Goal: Task Accomplishment & Management: Use online tool/utility

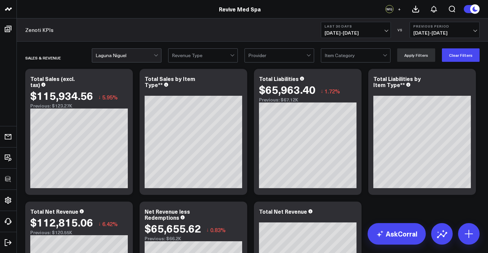
click at [221, 57] on div at bounding box center [201, 55] width 58 height 13
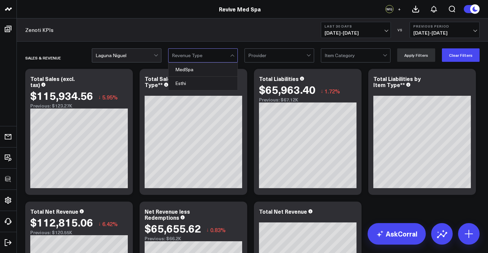
click at [224, 56] on div at bounding box center [201, 55] width 58 height 13
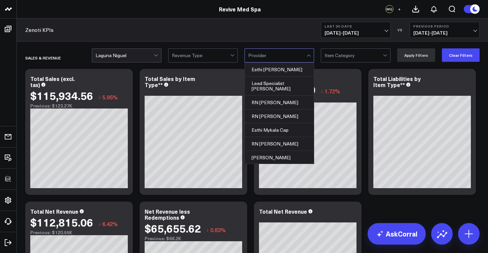
click at [274, 58] on div at bounding box center [277, 55] width 58 height 13
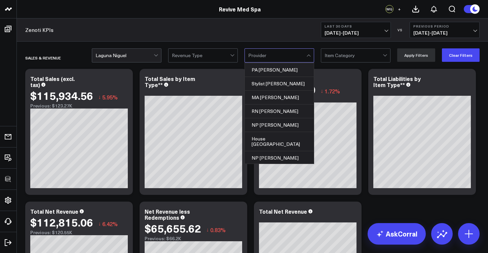
scroll to position [478, 0]
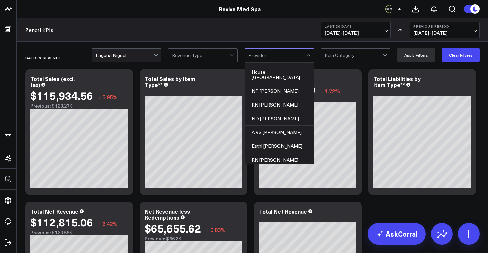
click at [311, 54] on div at bounding box center [310, 55] width 6 height 13
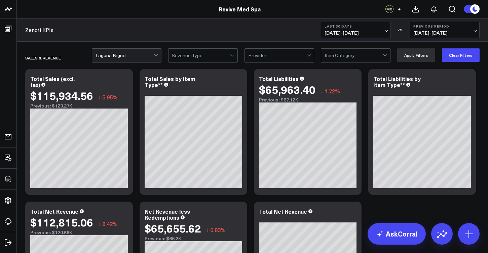
click at [332, 53] on div "Item Category" at bounding box center [354, 55] width 58 height 5
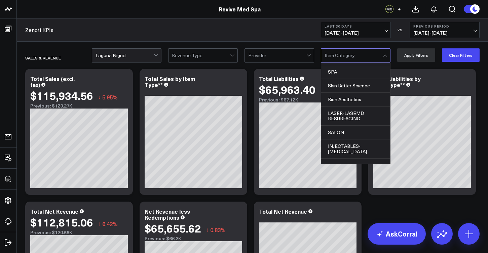
scroll to position [282, 0]
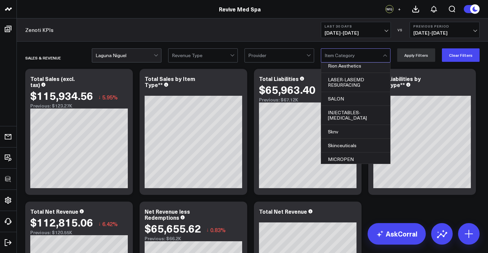
click at [292, 57] on div at bounding box center [277, 55] width 58 height 13
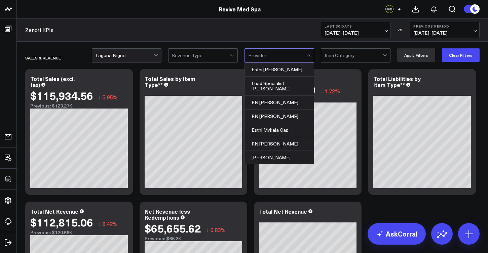
click at [258, 56] on div "Provider" at bounding box center [277, 55] width 58 height 5
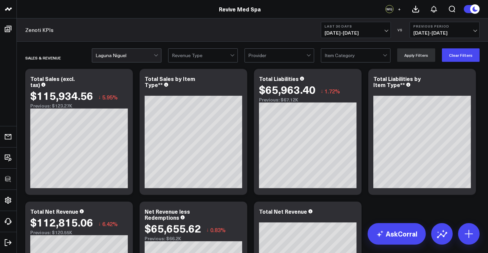
click at [258, 56] on div "Provider" at bounding box center [277, 55] width 58 height 5
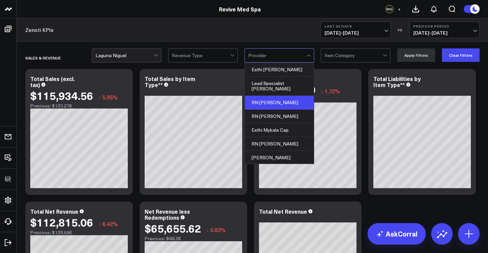
click at [256, 101] on div "RN [PERSON_NAME]" at bounding box center [279, 103] width 69 height 14
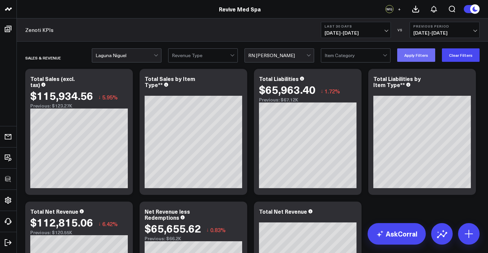
click at [426, 54] on button "Apply Filters" at bounding box center [416, 54] width 38 height 13
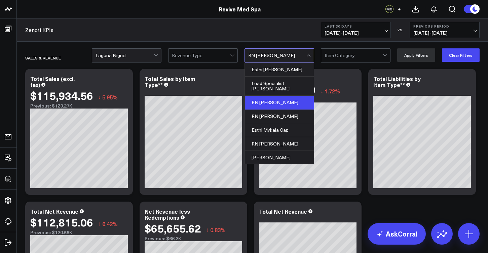
click at [292, 56] on div at bounding box center [277, 55] width 58 height 13
click at [452, 57] on button "Clear Filters" at bounding box center [461, 54] width 38 height 13
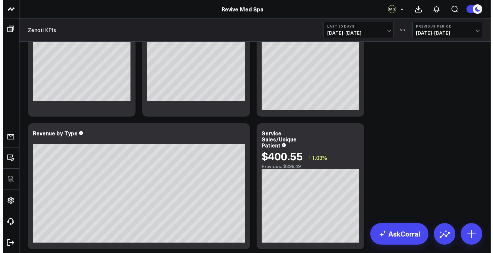
scroll to position [268, 0]
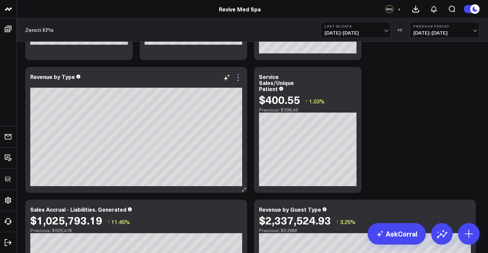
click at [239, 79] on icon at bounding box center [238, 78] width 8 height 8
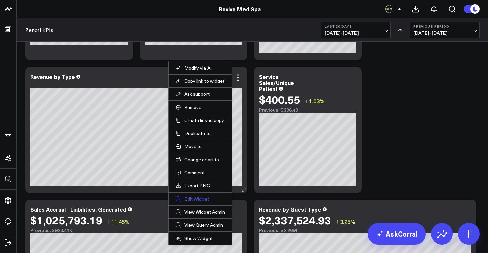
click at [205, 200] on button "Edit Widget" at bounding box center [200, 199] width 49 height 6
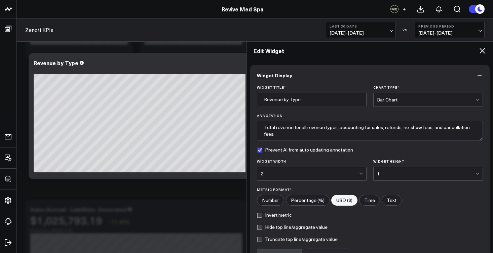
scroll to position [71, 0]
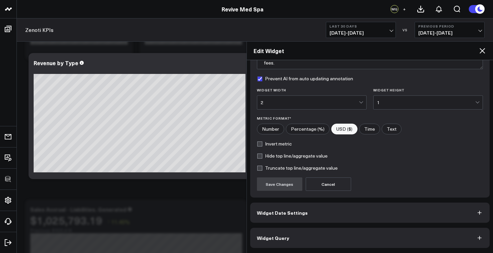
click at [283, 244] on button "Widget Query" at bounding box center [370, 238] width 240 height 20
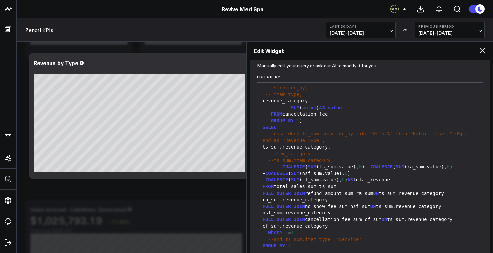
scroll to position [101, 0]
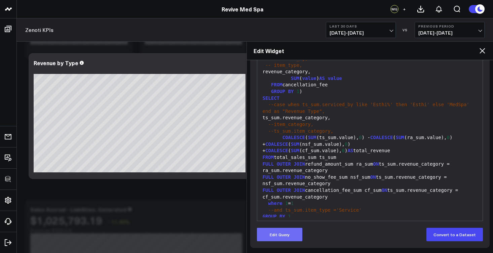
click at [288, 236] on button "Edit Query" at bounding box center [279, 234] width 45 height 13
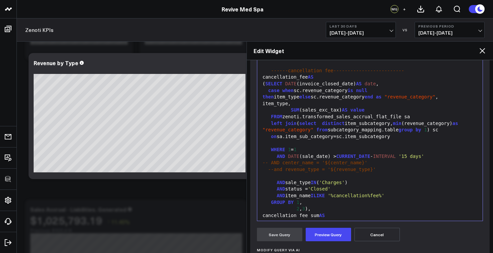
scroll to position [565, 0]
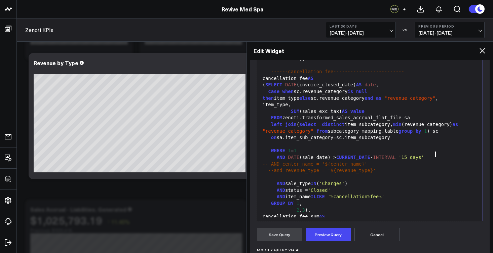
click at [446, 155] on div "AND DATE (sale_date) > CURRENT_DATE - INTERVAL '15 days'" at bounding box center [370, 157] width 219 height 7
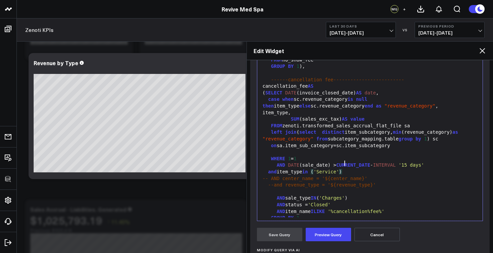
scroll to position [558, 0]
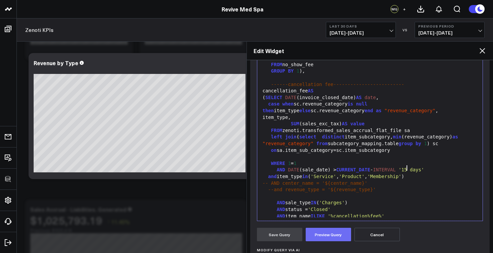
click at [327, 239] on button "Preview Query" at bounding box center [328, 234] width 45 height 13
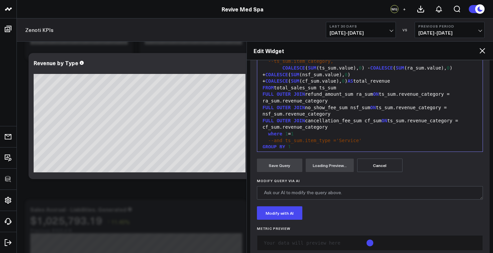
scroll to position [184, 0]
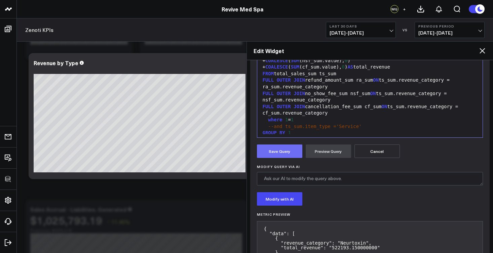
click at [290, 154] on button "Save Query" at bounding box center [279, 151] width 45 height 13
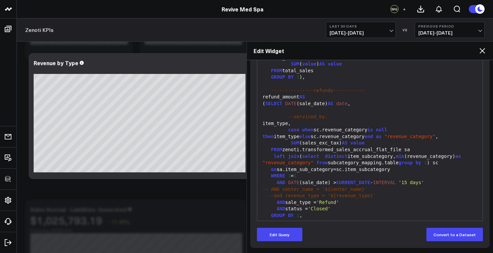
scroll to position [184, 0]
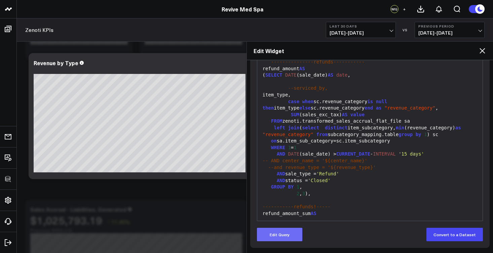
click at [290, 235] on button "Edit Query" at bounding box center [279, 234] width 45 height 13
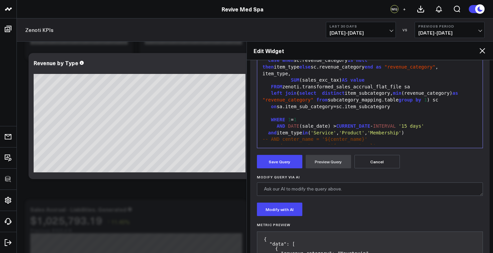
scroll to position [532, 0]
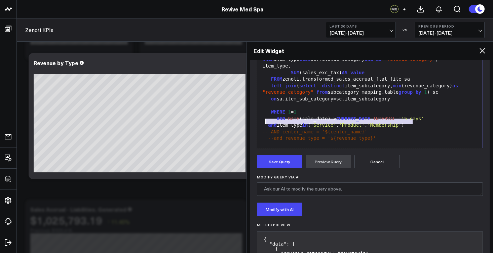
drag, startPoint x: 420, startPoint y: 121, endPoint x: 267, endPoint y: 120, distance: 153.5
click at [267, 122] on div "and item_type in ( 'Service' , 'Product' , 'Membership' )" at bounding box center [370, 125] width 219 height 7
copy div "and item_type in ( 'Service' , 'Product' , 'Membership' )"
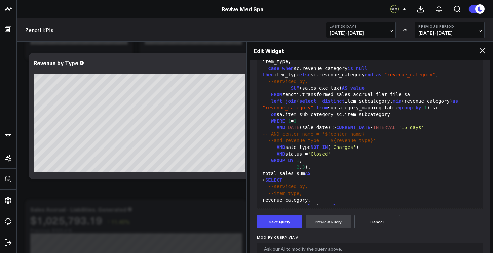
scroll to position [106, 0]
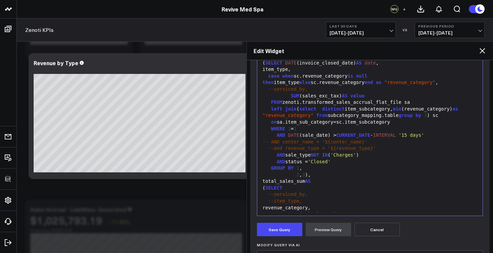
click at [348, 159] on div "AND status = 'Closed'" at bounding box center [370, 162] width 219 height 7
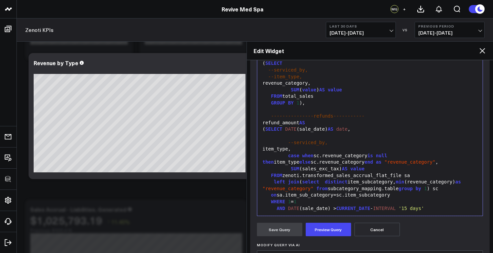
scroll to position [188, 0]
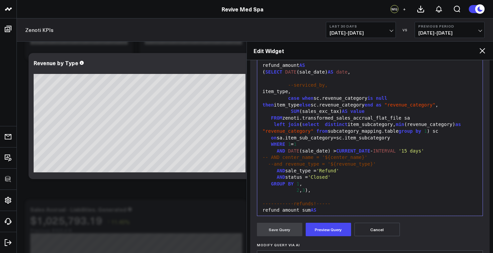
click at [436, 148] on div "AND DATE (sale_date) > CURRENT_DATE - INTERVAL '15 days'" at bounding box center [370, 151] width 219 height 7
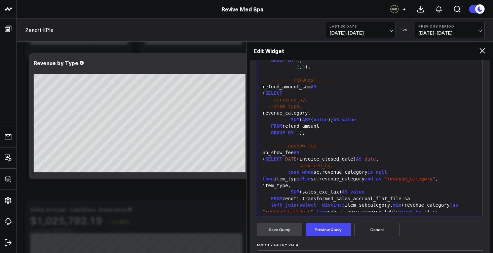
scroll to position [320, 0]
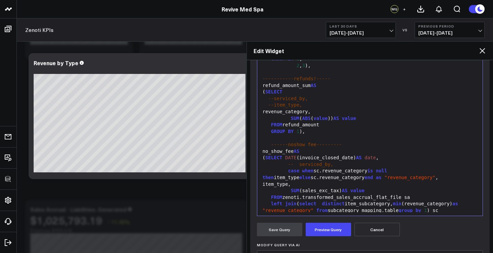
click at [273, 102] on span "--item_type," at bounding box center [285, 104] width 34 height 5
click at [330, 122] on div "FROM refund_amount" at bounding box center [370, 125] width 219 height 7
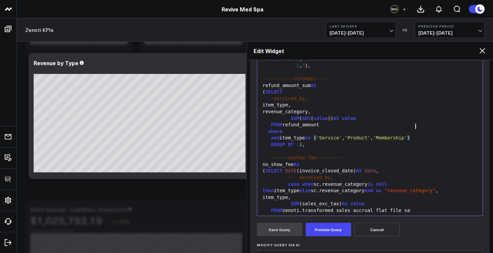
click at [293, 129] on div "where" at bounding box center [370, 132] width 219 height 7
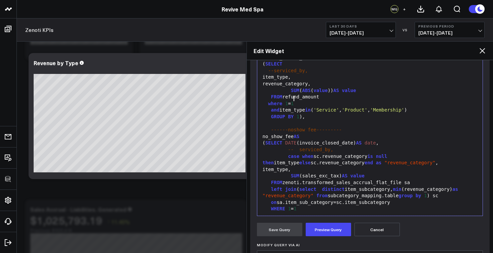
scroll to position [327, 0]
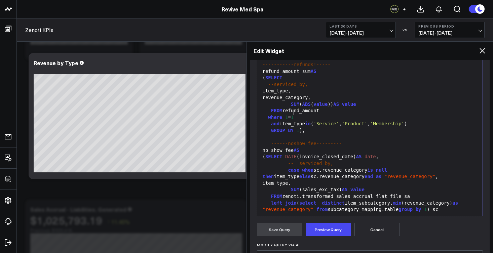
click at [270, 121] on div "and item_type in ( 'Service' , 'Product' , 'Membership' )" at bounding box center [370, 124] width 219 height 7
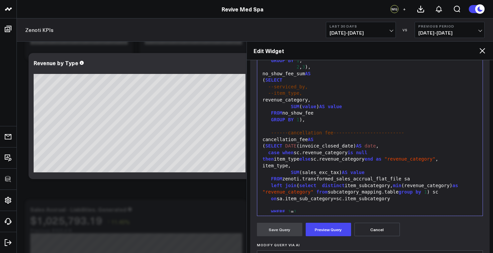
scroll to position [555, 0]
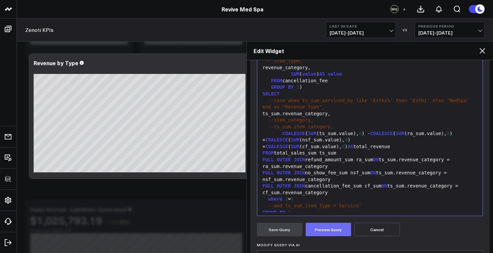
click at [323, 229] on button "Preview Query" at bounding box center [328, 229] width 45 height 13
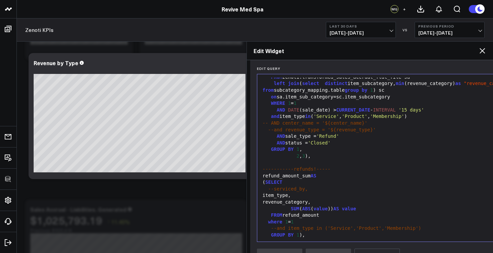
scroll to position [242, 0]
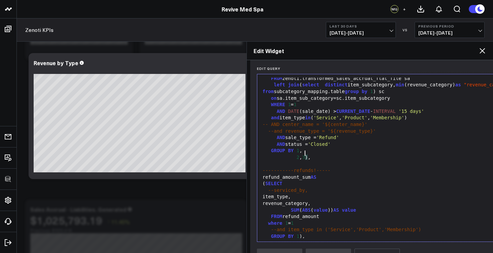
click at [306, 154] on div "2 , 3 ) ," at bounding box center [432, 157] width 342 height 7
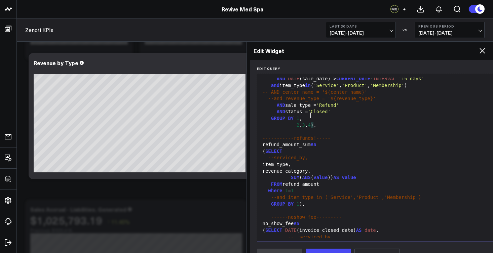
scroll to position [114, 0]
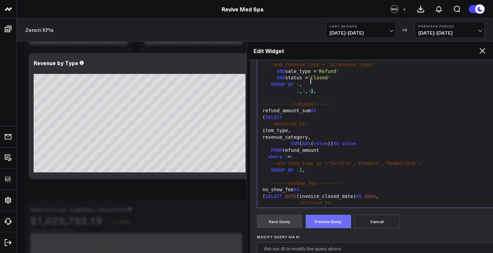
click at [334, 225] on button "Preview Query" at bounding box center [328, 221] width 45 height 13
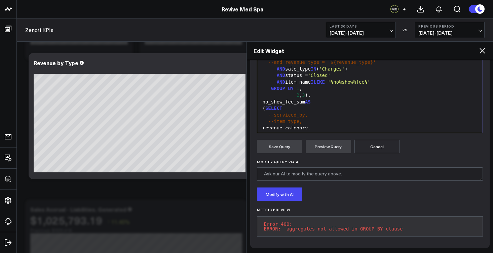
scroll to position [61, 0]
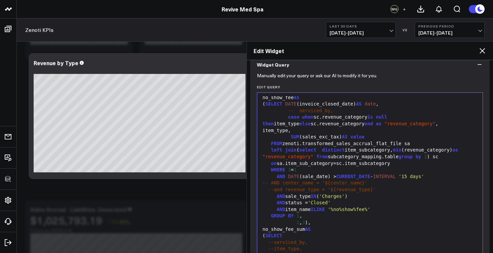
click at [363, 187] on div "--and revenue_type = '${revenue_type}'" at bounding box center [370, 190] width 219 height 7
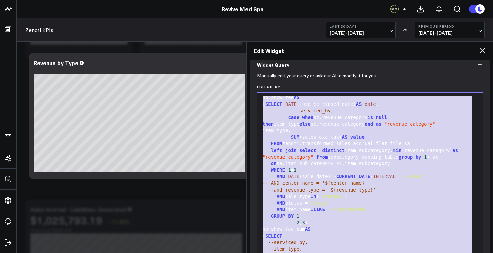
copy div "WHERE 1 = 1 AND DATE (sale_date) > CURRENT_DATE - INTERVAL '15 days' and item_t…"
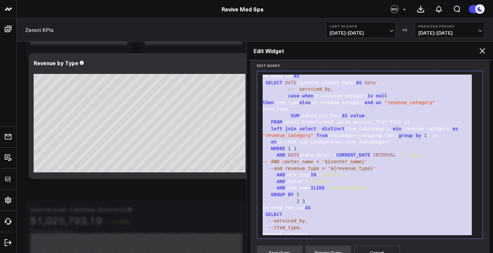
scroll to position [144, 0]
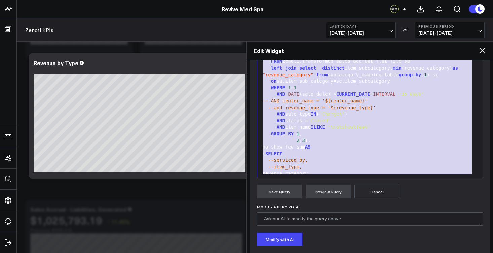
click at [306, 151] on div "( SELECT" at bounding box center [370, 154] width 219 height 7
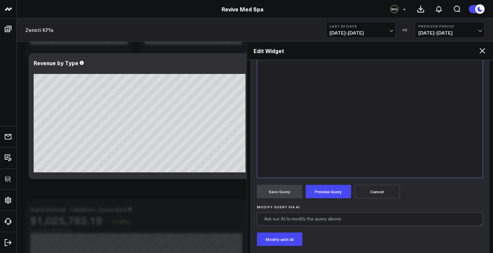
scroll to position [769, 0]
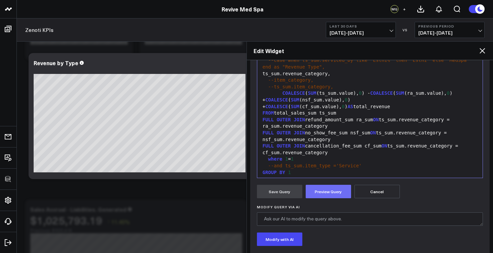
click at [319, 186] on button "Preview Query" at bounding box center [328, 191] width 45 height 13
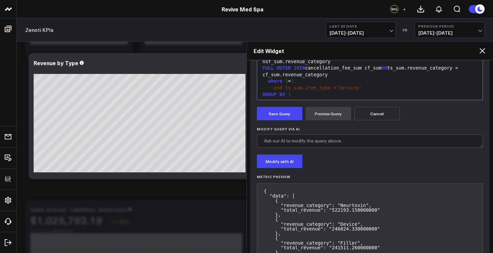
scroll to position [269, 0]
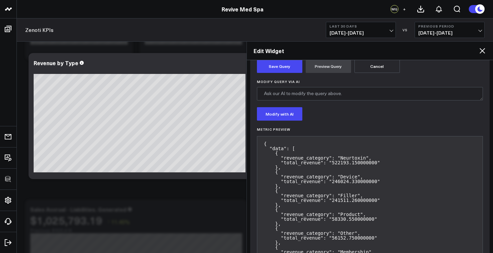
click at [283, 73] on form "Manually edit your query or ask our AI to modify it for you. Edit Query 999 94 …" at bounding box center [370, 85] width 226 height 436
click at [283, 73] on button "Save Query" at bounding box center [279, 66] width 45 height 13
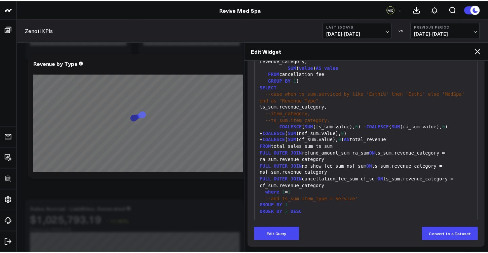
scroll to position [724, 0]
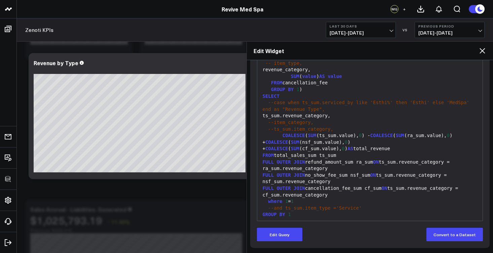
click at [483, 50] on icon at bounding box center [483, 51] width 8 height 8
